Goal: Download file/media

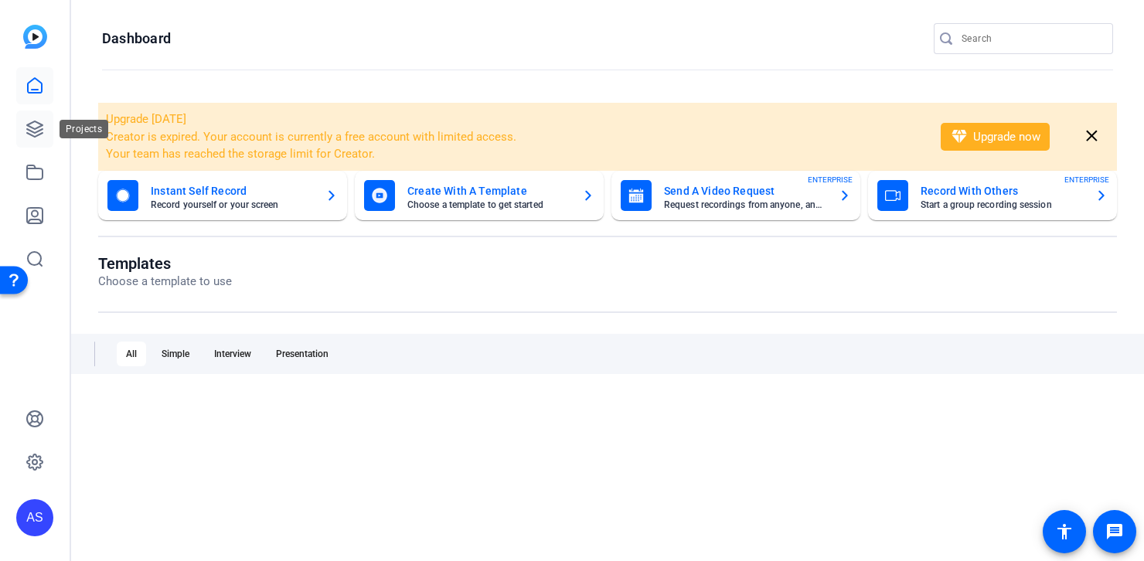
click at [36, 131] on icon at bounding box center [34, 128] width 15 height 15
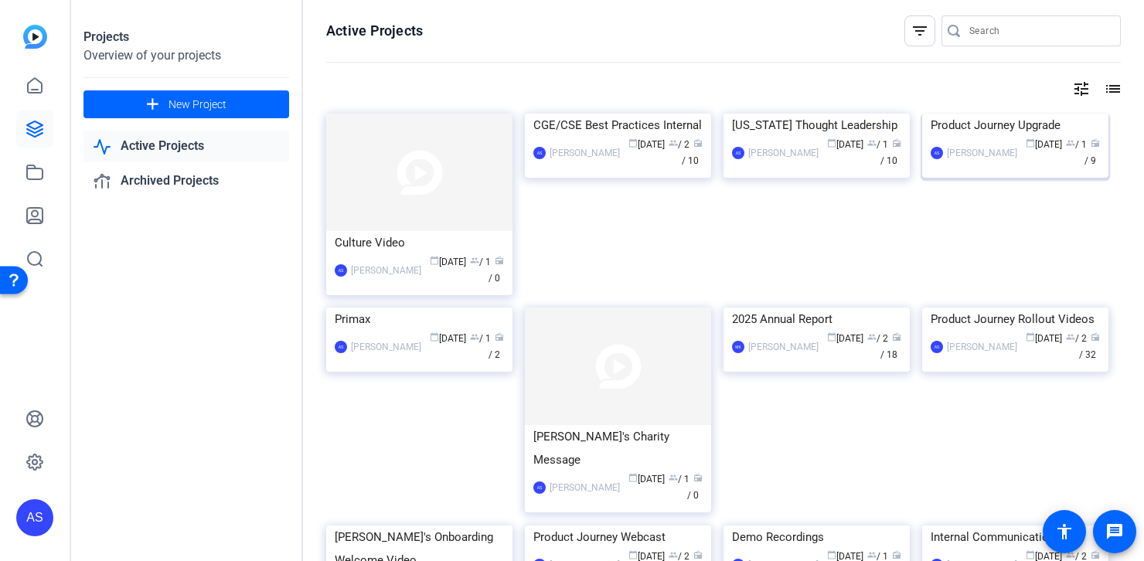
click at [982, 114] on img at bounding box center [1015, 114] width 186 height 0
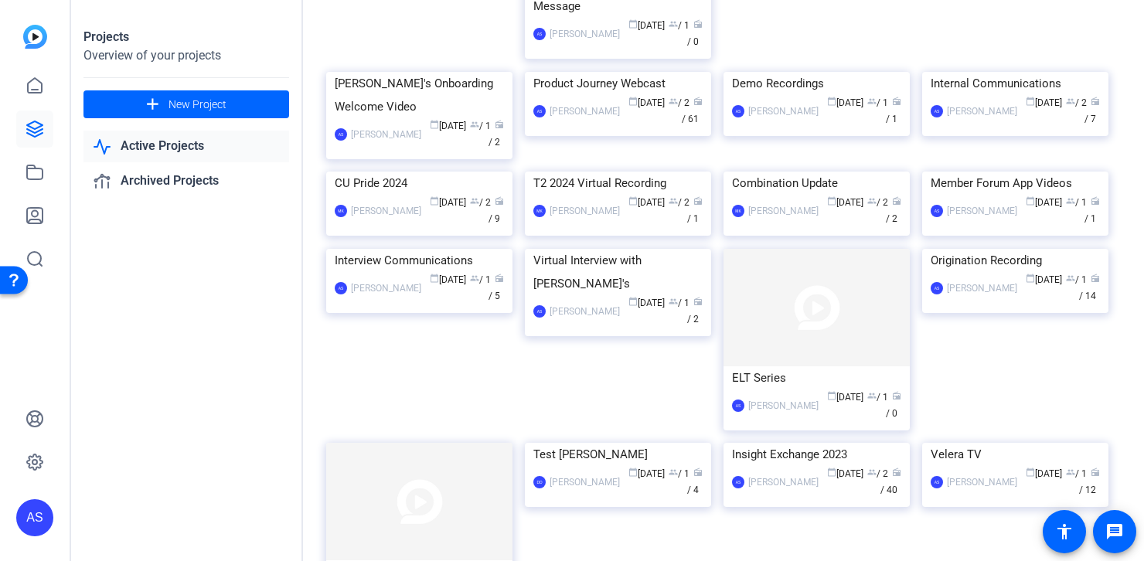
scroll to position [458, 0]
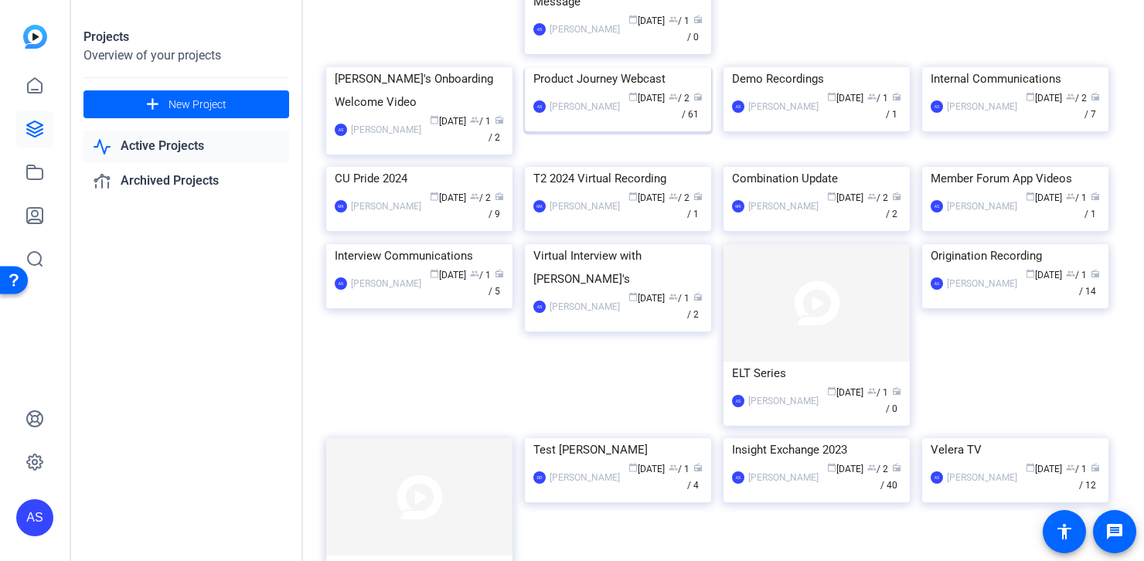
click at [627, 123] on div "calendar_today Sep 11 group / 2 radio / 61" at bounding box center [664, 106] width 75 height 32
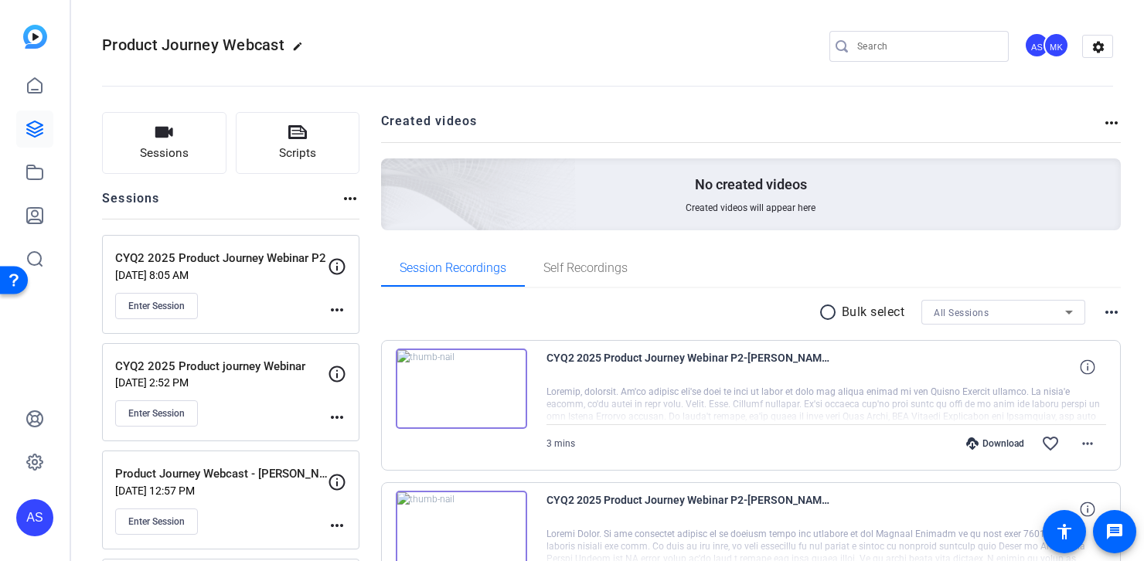
click at [228, 252] on p "CYQ2 2025 Product Journey Webinar P2" at bounding box center [221, 259] width 212 height 18
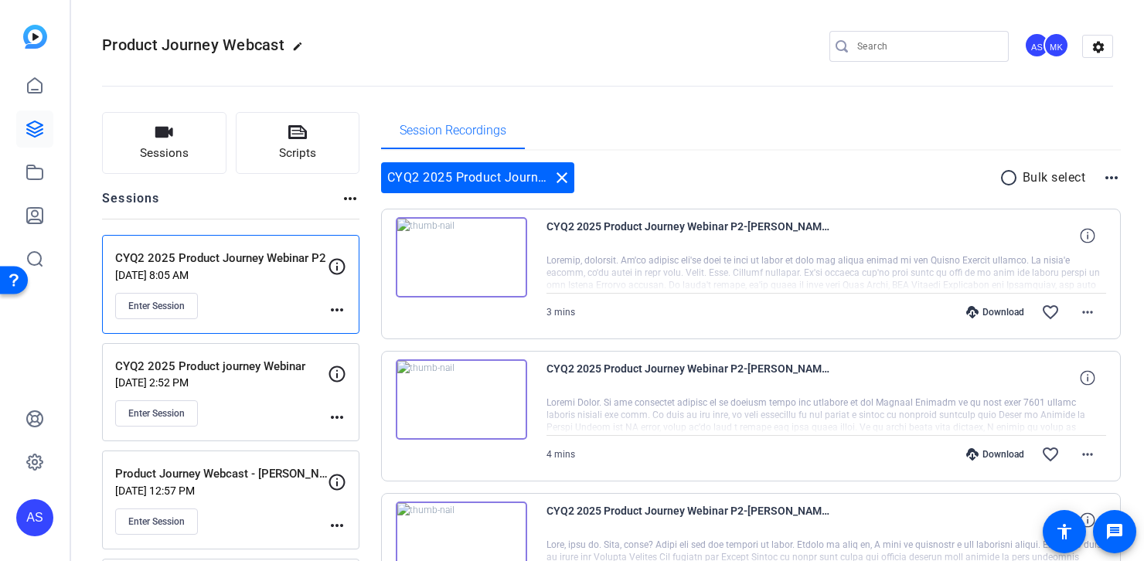
click at [493, 270] on img at bounding box center [461, 257] width 131 height 80
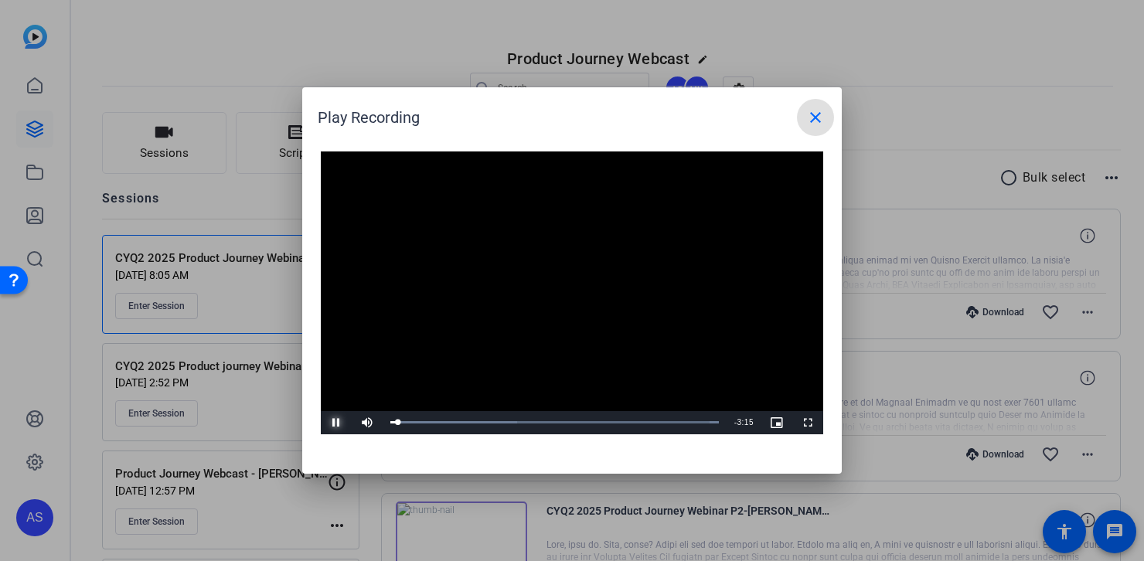
click at [331, 423] on span "Video Player" at bounding box center [336, 423] width 31 height 0
drag, startPoint x: 399, startPoint y: 423, endPoint x: 331, endPoint y: 420, distance: 67.3
click at [335, 419] on div "Play Unmute 0% Current Time 0:00 / Duration 3:19 Loaded : 100.00% 0:00 0:00 Str…" at bounding box center [572, 422] width 502 height 23
click at [332, 423] on span "Video Player" at bounding box center [336, 423] width 31 height 0
click at [335, 423] on span "Video Player" at bounding box center [336, 423] width 31 height 0
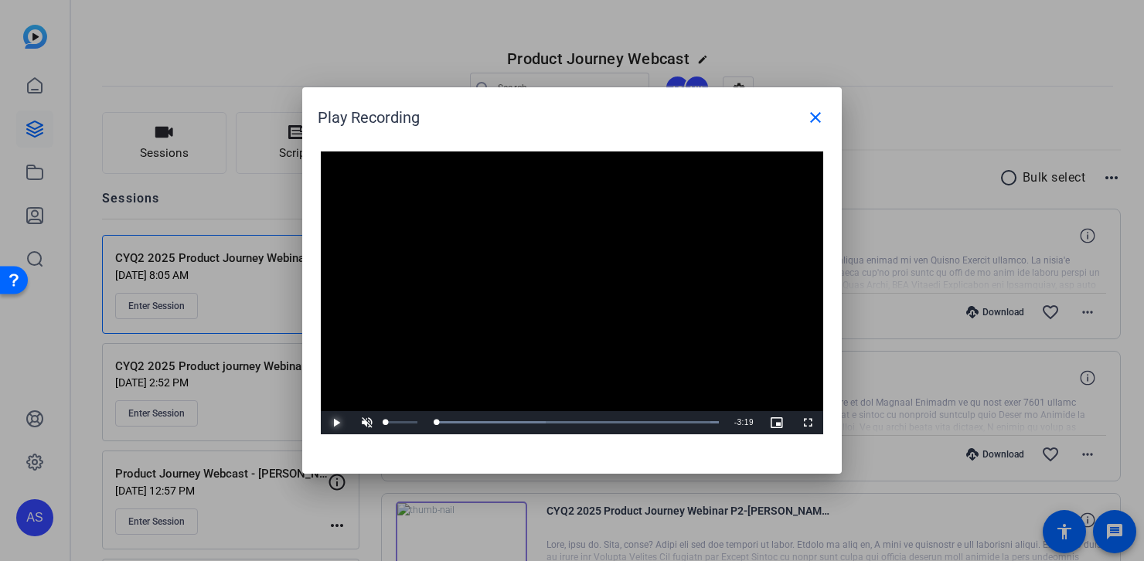
drag, startPoint x: 402, startPoint y: 421, endPoint x: 378, endPoint y: 420, distance: 24.0
click at [378, 420] on div "Play Unmute 0% Current Time 0:00 / Duration 3:19 Loaded : 100.00% 0:00 0:00 Str…" at bounding box center [572, 422] width 502 height 23
click at [815, 115] on mat-icon "close" at bounding box center [815, 117] width 19 height 19
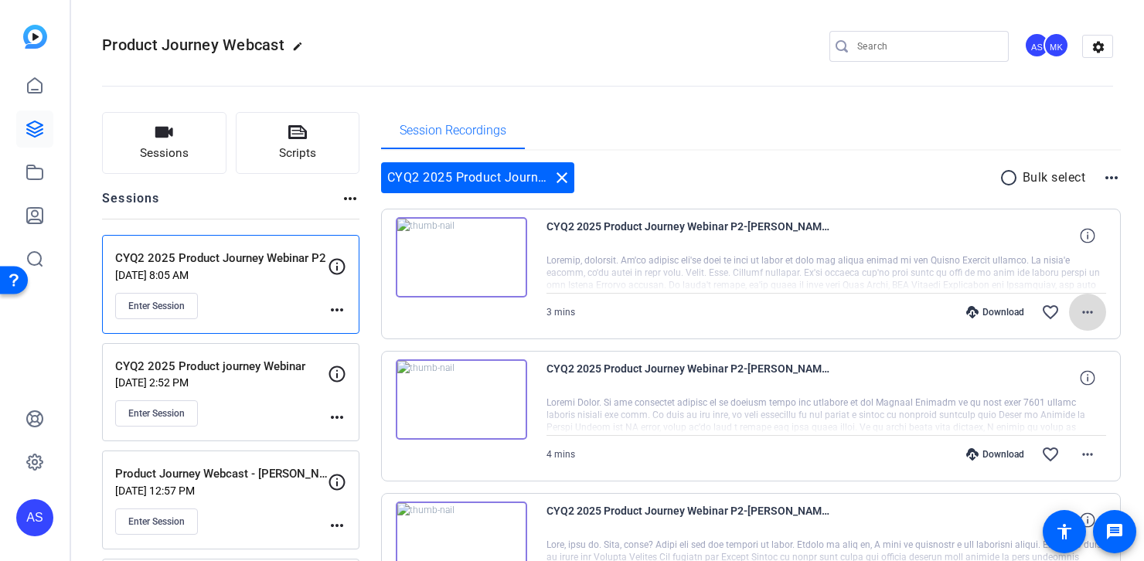
click at [1079, 311] on mat-icon "more_horiz" at bounding box center [1087, 312] width 19 height 19
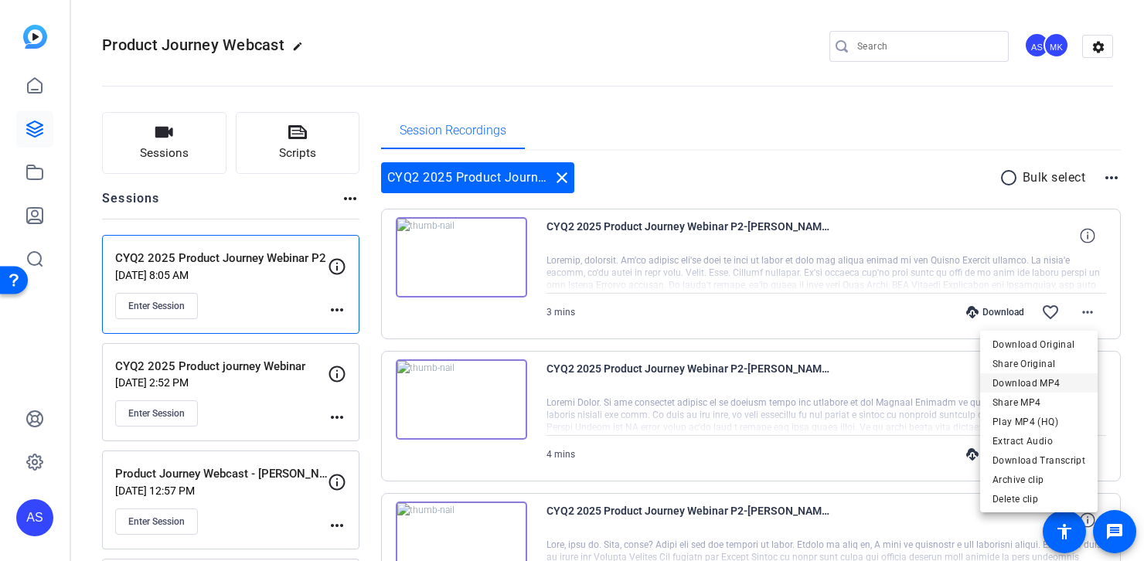
click at [1035, 385] on span "Download MP4" at bounding box center [1038, 383] width 93 height 19
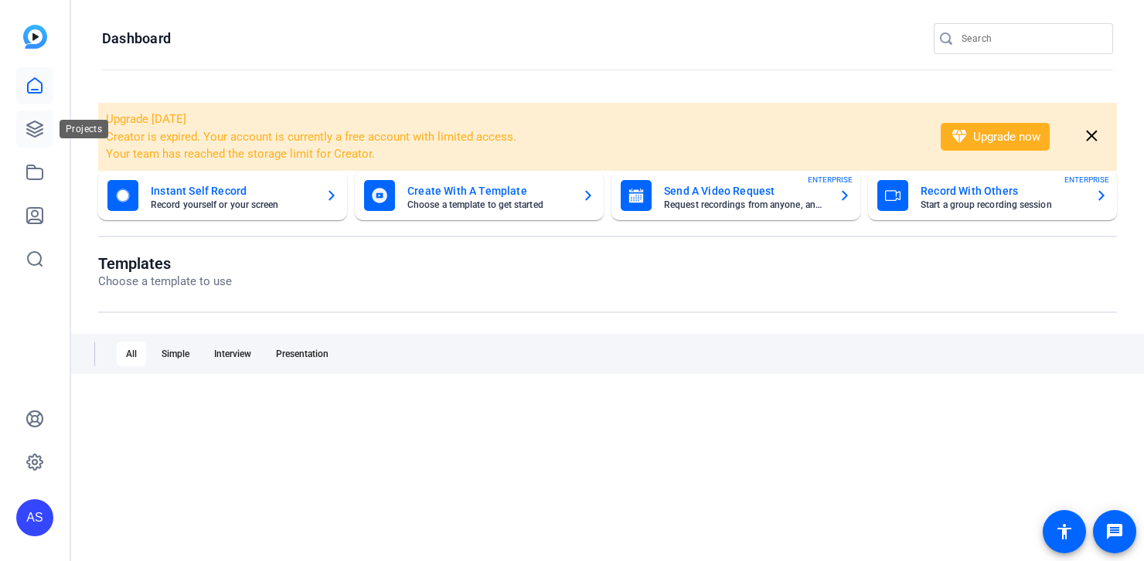
click at [29, 122] on icon at bounding box center [34, 129] width 19 height 19
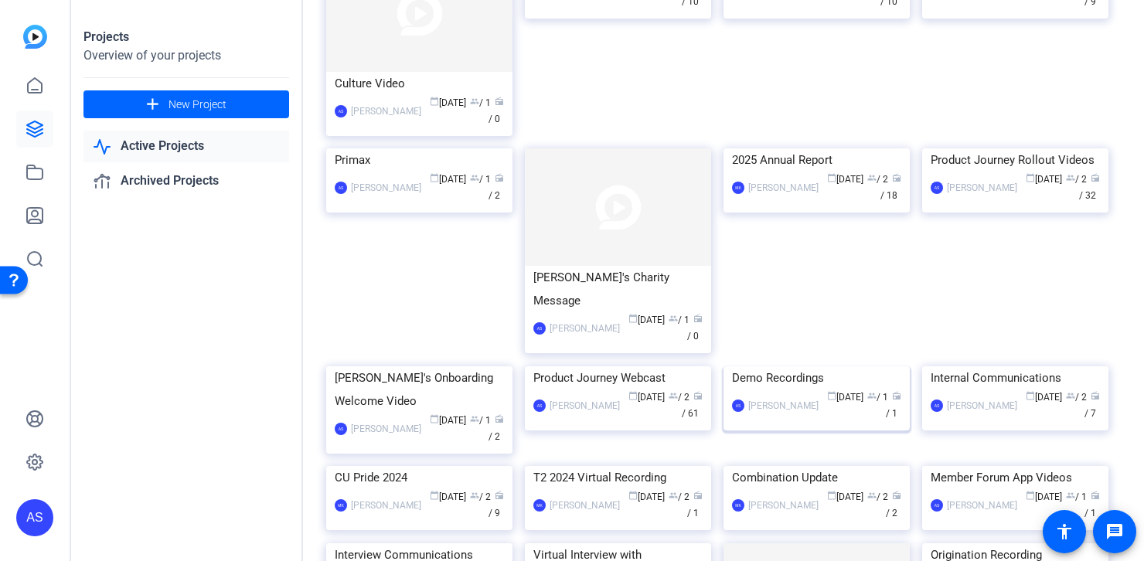
scroll to position [158, 0]
click at [614, 368] on img at bounding box center [618, 368] width 186 height 0
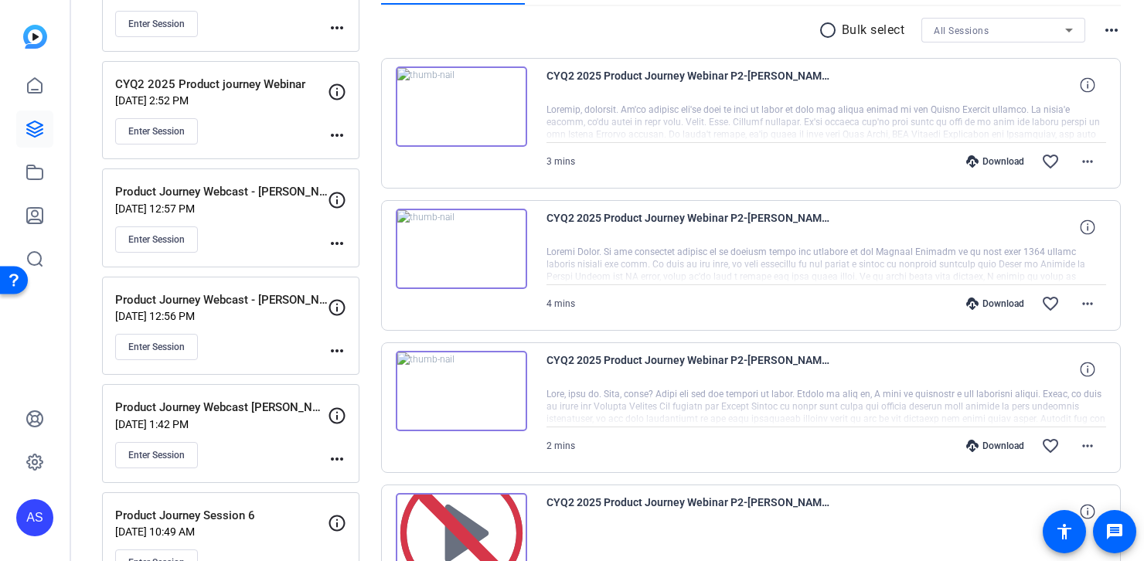
scroll to position [299, 0]
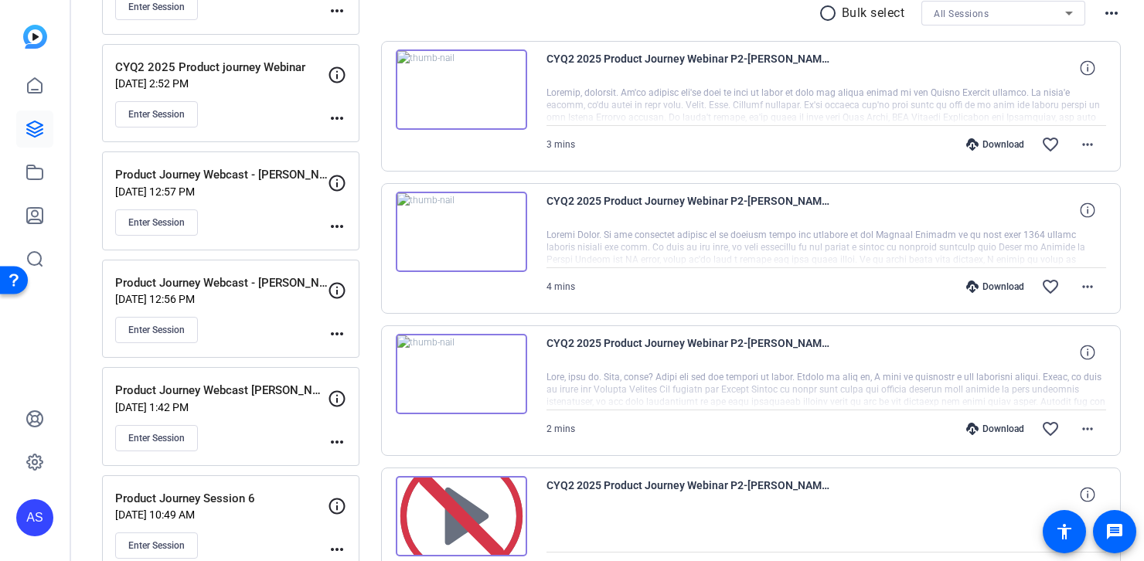
click at [492, 382] on img at bounding box center [461, 374] width 131 height 80
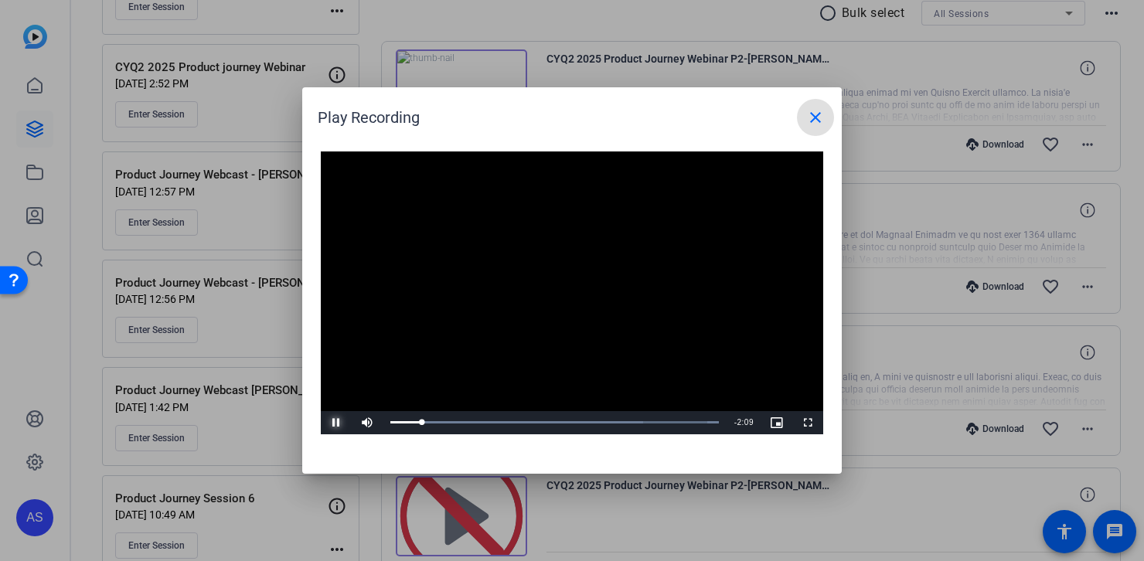
click at [334, 423] on span "Video Player" at bounding box center [336, 423] width 31 height 0
click at [810, 116] on mat-icon "close" at bounding box center [815, 117] width 19 height 19
